Goal: Find specific page/section: Find specific page/section

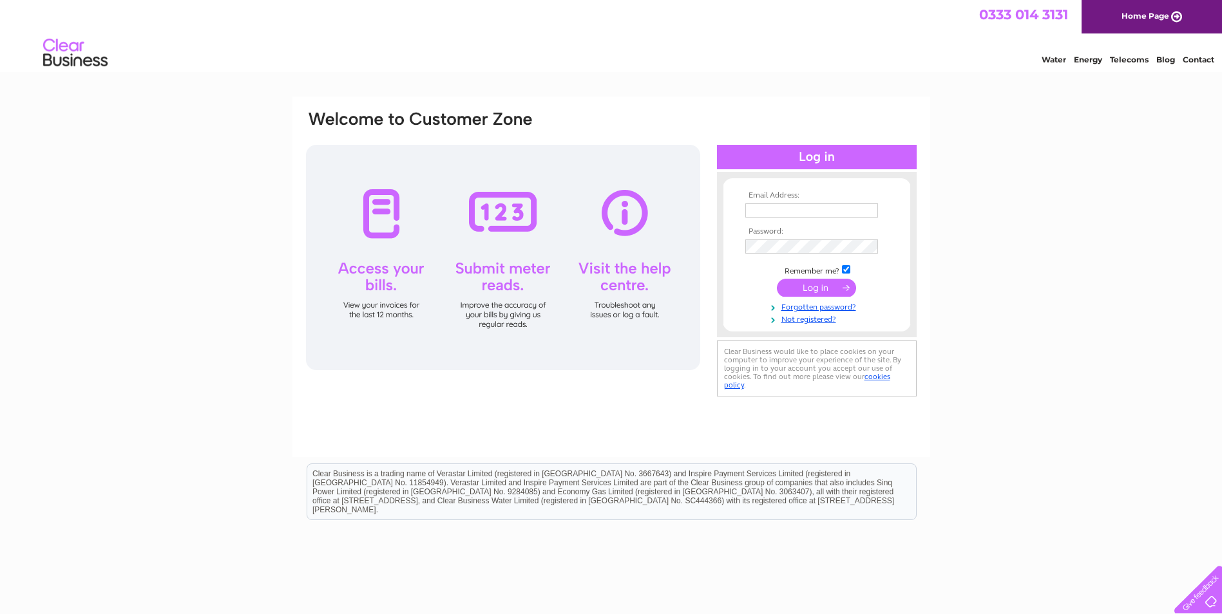
type input "[EMAIL_ADDRESS][DOMAIN_NAME]"
click at [818, 279] on input "submit" at bounding box center [816, 288] width 79 height 18
click at [819, 287] on input "submit" at bounding box center [816, 288] width 79 height 18
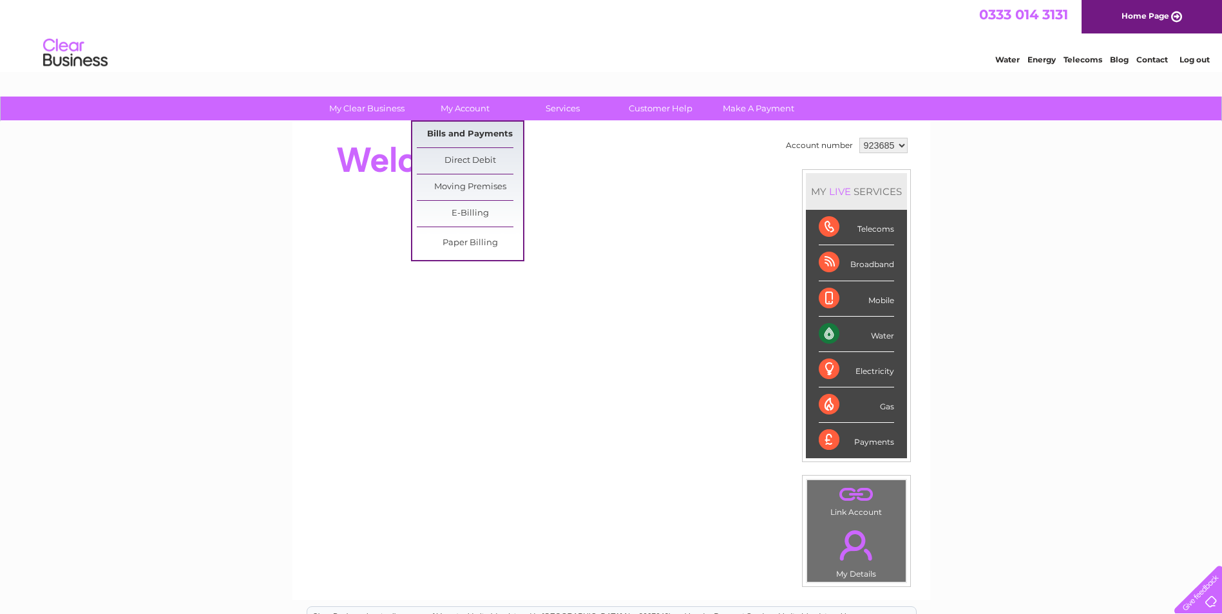
click at [478, 137] on link "Bills and Payments" at bounding box center [470, 135] width 106 height 26
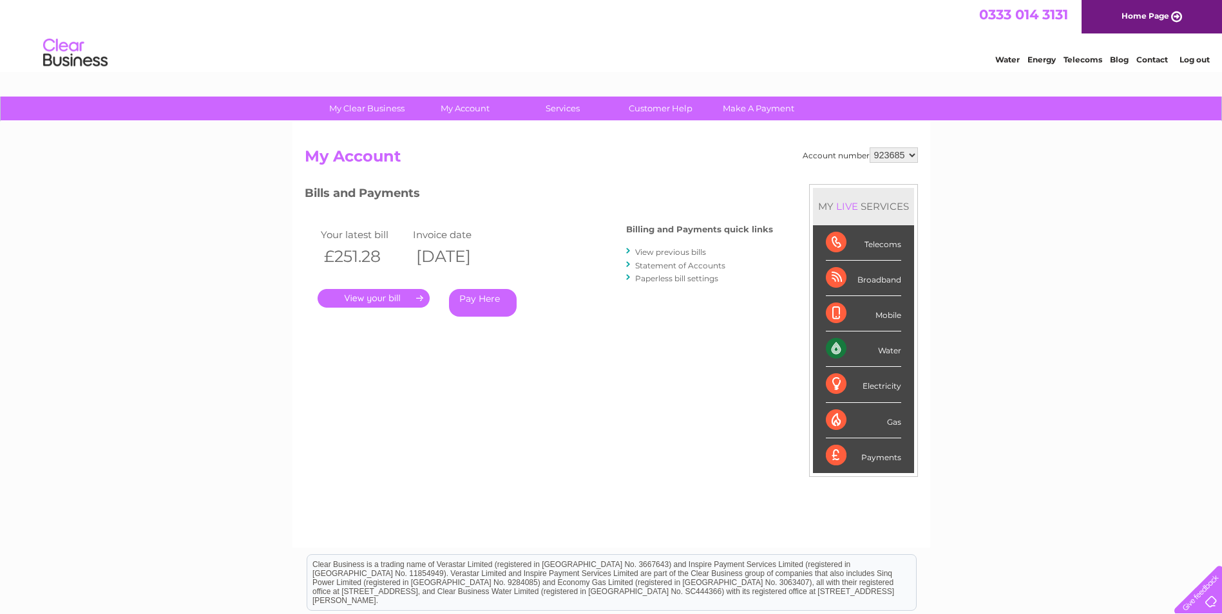
click at [394, 295] on link "." at bounding box center [373, 298] width 112 height 19
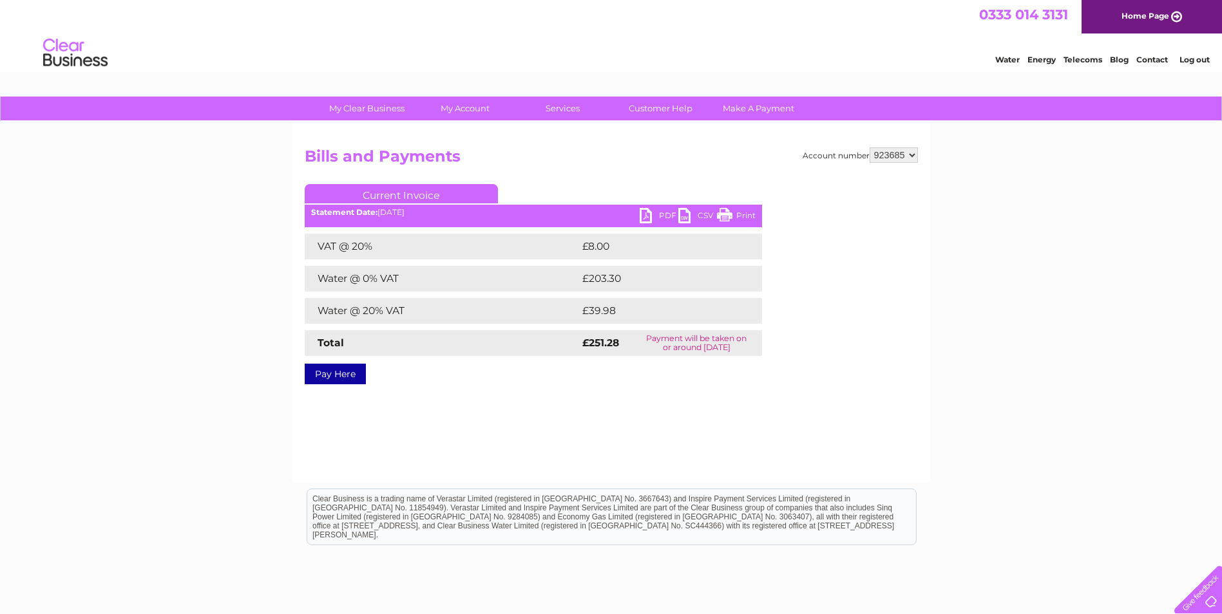
click at [659, 213] on link "PDF" at bounding box center [658, 217] width 39 height 19
